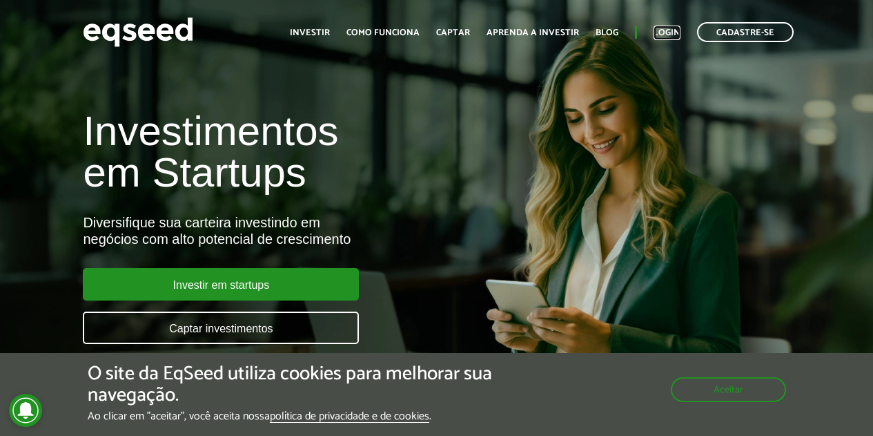
click at [673, 35] on link "Login" at bounding box center [667, 32] width 27 height 9
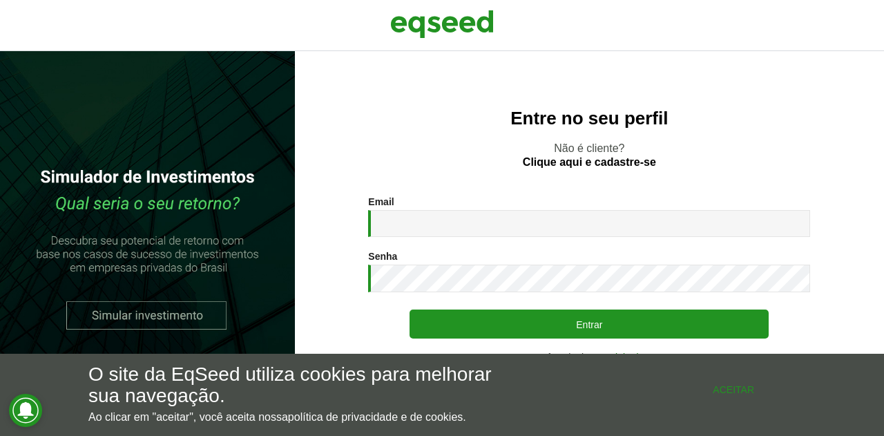
click at [722, 397] on button "Aceitar" at bounding box center [733, 389] width 124 height 22
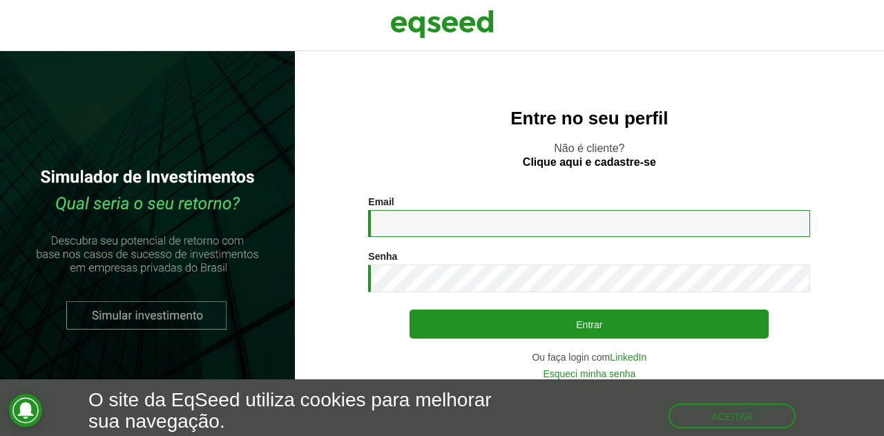
click at [456, 224] on input "Email *" at bounding box center [589, 223] width 442 height 27
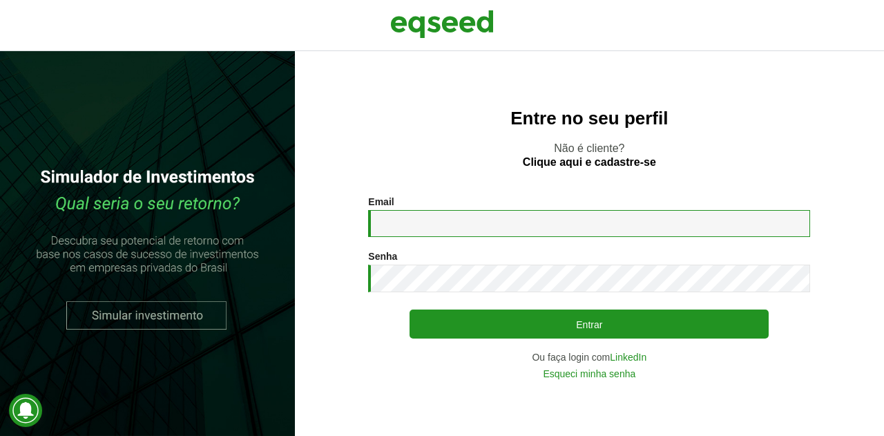
click at [460, 224] on input "Email *" at bounding box center [589, 223] width 442 height 27
type input "**********"
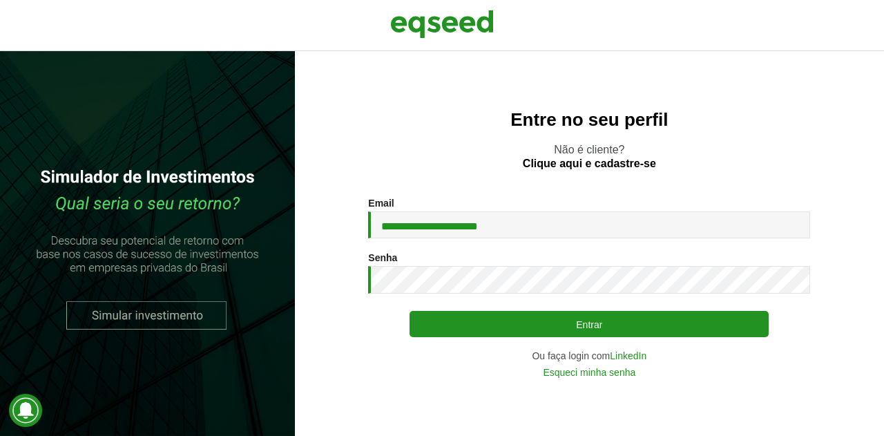
click at [512, 323] on button "Entrar" at bounding box center [588, 324] width 359 height 26
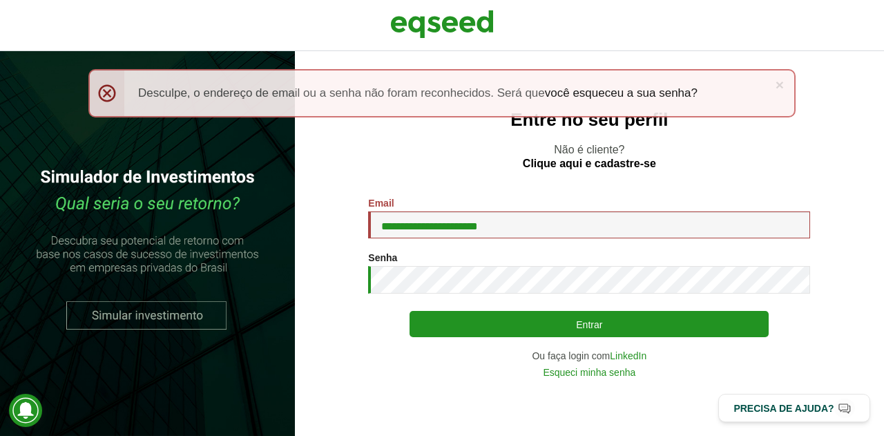
click at [575, 327] on button "Entrar" at bounding box center [588, 324] width 359 height 26
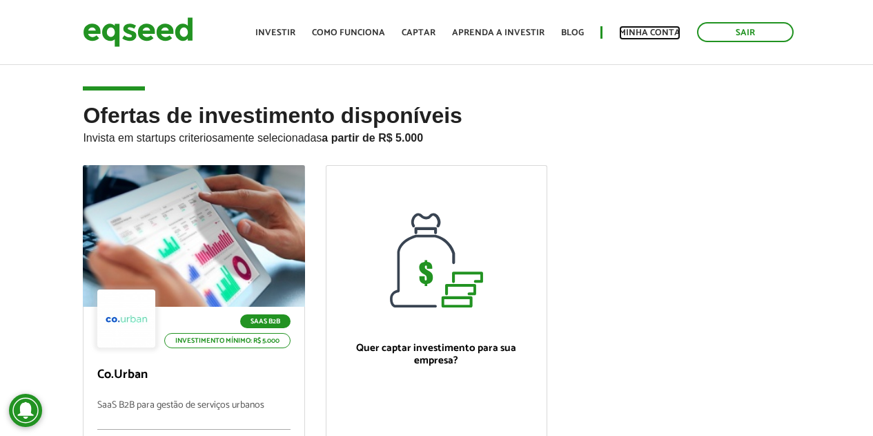
click at [646, 31] on link "Minha conta" at bounding box center [649, 32] width 61 height 9
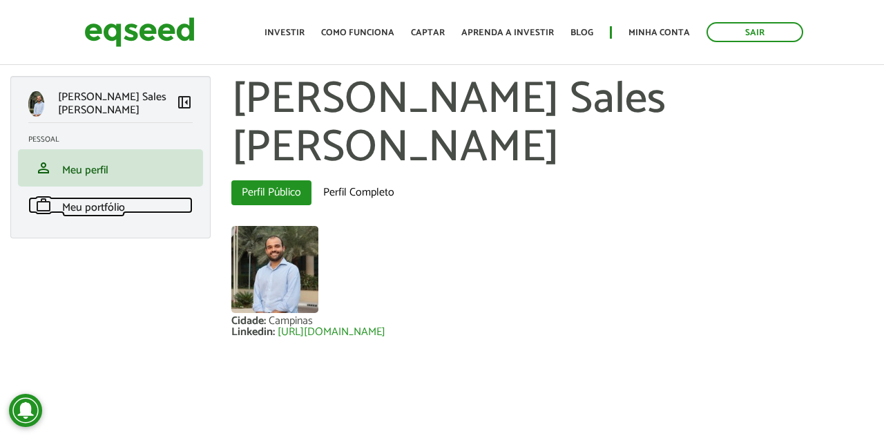
click at [113, 200] on span "Meu portfólio" at bounding box center [93, 207] width 63 height 19
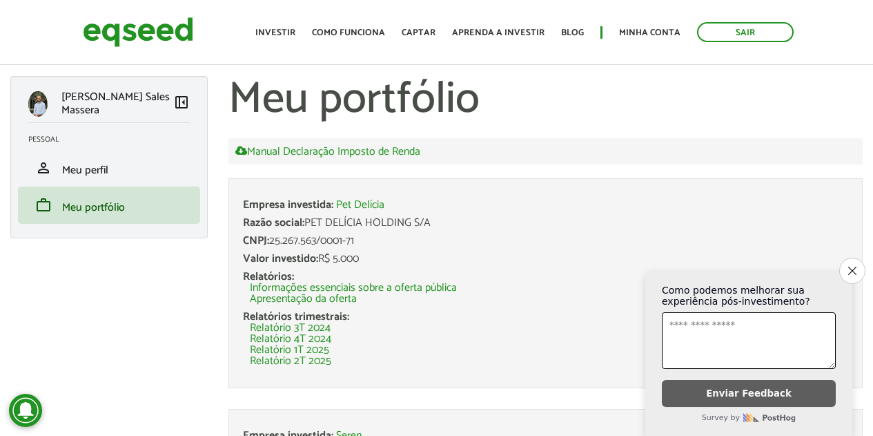
click at [855, 266] on icon "Close survey" at bounding box center [852, 270] width 8 height 8
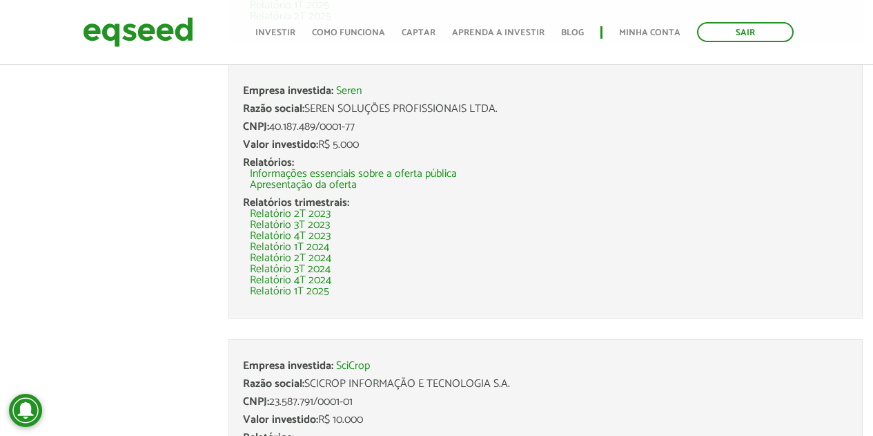
scroll to position [345, 0]
click at [358, 88] on link "Seren" at bounding box center [349, 90] width 26 height 11
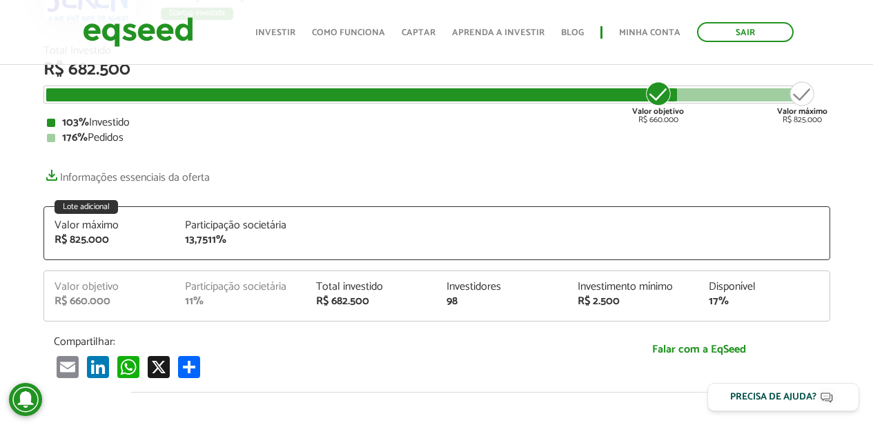
scroll to position [207, 0]
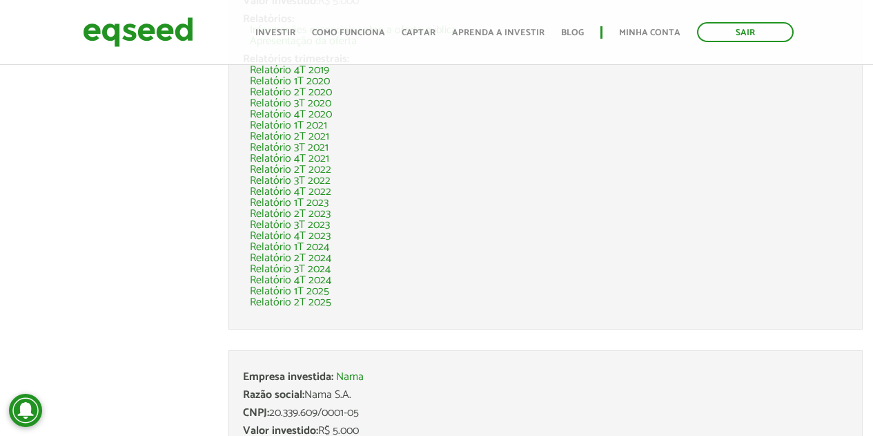
scroll to position [4215, 0]
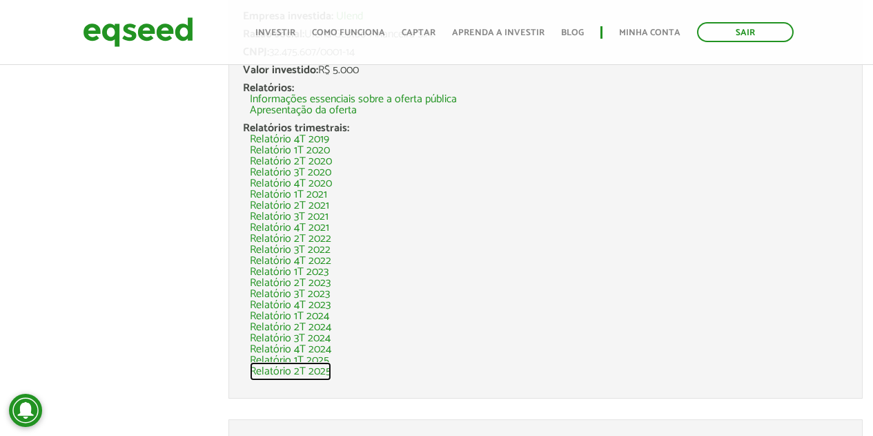
click at [320, 373] on link "Relatório 2T 2025" at bounding box center [290, 371] width 81 height 11
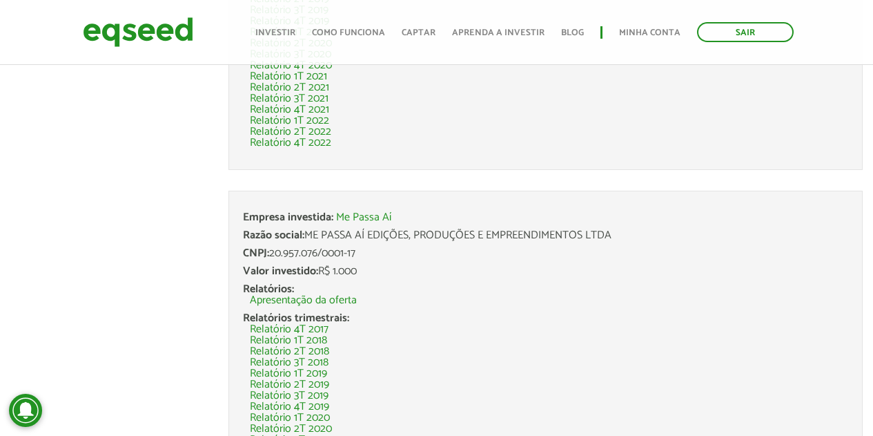
scroll to position [10578, 0]
